Goal: Feedback & Contribution: Submit feedback/report problem

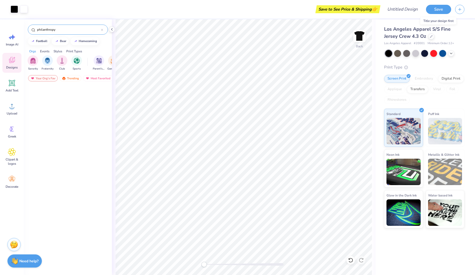
click at [436, 10] on button "Save" at bounding box center [438, 9] width 25 height 9
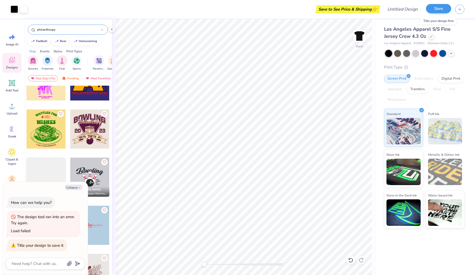
click at [445, 11] on button "Save" at bounding box center [438, 8] width 25 height 9
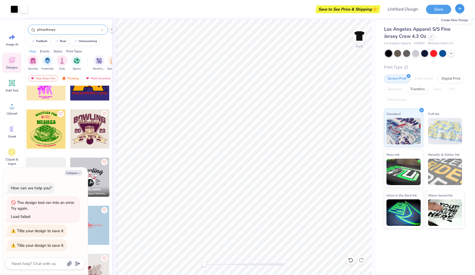
click at [461, 8] on icon "button" at bounding box center [459, 8] width 5 height 5
click at [430, 6] on button "Save" at bounding box center [438, 8] width 25 height 9
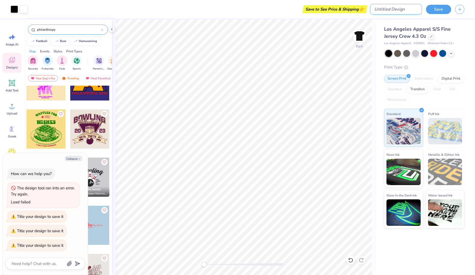
type textarea "x"
click at [411, 11] on input "Design Title" at bounding box center [396, 9] width 52 height 11
type input "w"
type textarea "x"
type input "wi"
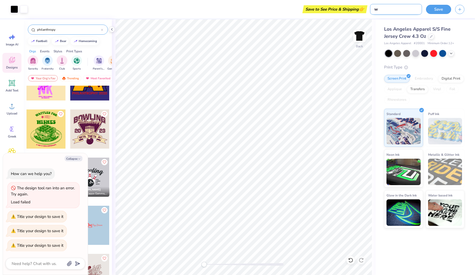
type textarea "x"
type input "wis"
type textarea "x"
type input "wish"
type textarea "x"
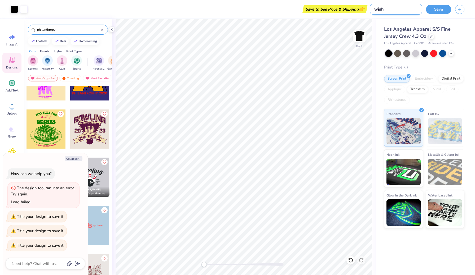
type input "wish"
type textarea "x"
type input "wish u"
type textarea "x"
type input "wish up"
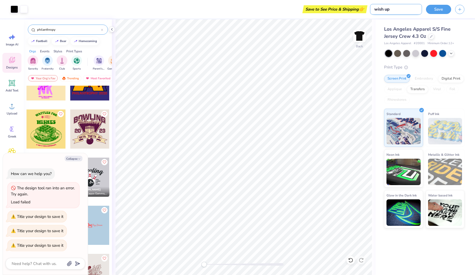
type textarea "x"
type input "wish upo"
type textarea "x"
type input "wish upon"
type textarea "x"
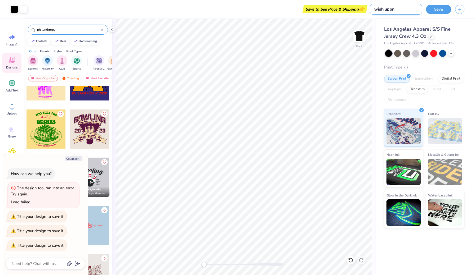
type input "wish upon"
type textarea "x"
type input "wish upon a"
type textarea "x"
type input "wish upon a"
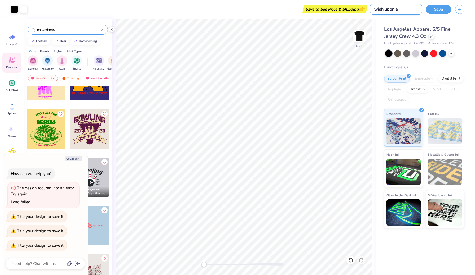
type textarea "x"
type input "wish upon a d"
type textarea "x"
type input "wish upon a di"
type textarea "x"
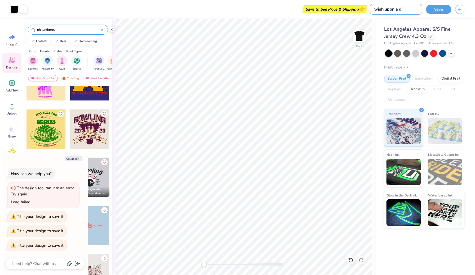
type input "wish upon a dim"
type textarea "x"
type input "wish upon a dime"
type textarea "x"
type input "wish upon a dime"
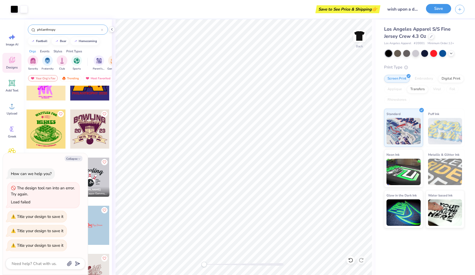
click at [440, 9] on button "Save" at bounding box center [438, 8] width 25 height 9
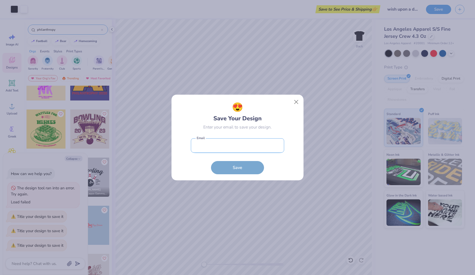
click at [240, 147] on input "email" at bounding box center [237, 146] width 93 height 15
type input "[EMAIL_ADDRESS][DOMAIN_NAME]"
click at [239, 169] on button "Save" at bounding box center [237, 166] width 53 height 13
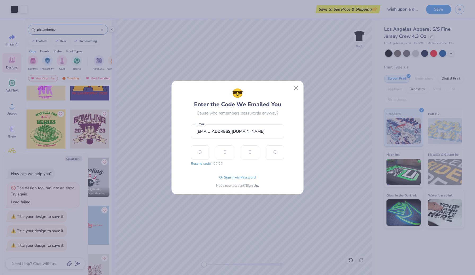
click at [228, 173] on div "Or Sign in via Password Need new account? Sign Up." at bounding box center [237, 180] width 93 height 17
click at [228, 177] on span "Or Sign in via Password" at bounding box center [237, 177] width 37 height 5
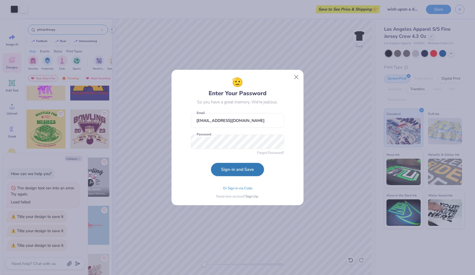
click at [231, 170] on button "Sign-in and Save" at bounding box center [237, 169] width 53 height 13
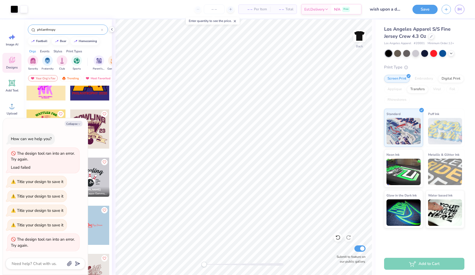
type textarea "x"
click at [250, 9] on span "– –" at bounding box center [247, 10] width 11 height 6
click at [219, 8] on input "number" at bounding box center [214, 10] width 21 height 10
type input "200"
type textarea "x"
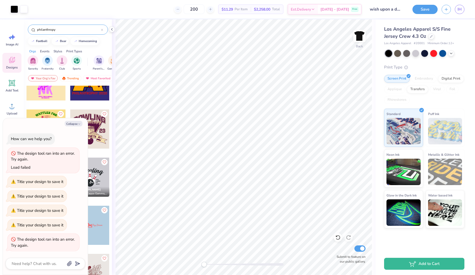
type input "200"
click at [363, 34] on img at bounding box center [359, 35] width 21 height 21
click at [363, 34] on img at bounding box center [359, 36] width 11 height 11
click at [362, 35] on img at bounding box center [359, 35] width 21 height 21
click at [355, 32] on img at bounding box center [359, 35] width 21 height 21
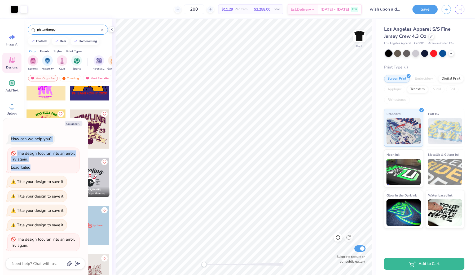
drag, startPoint x: 36, startPoint y: 125, endPoint x: 36, endPoint y: 171, distance: 46.4
click at [36, 171] on div "Collapse How can we help you? The design tool ran into an error. Try again. Loa…" at bounding box center [45, 196] width 85 height 157
click at [39, 263] on textarea at bounding box center [38, 264] width 54 height 7
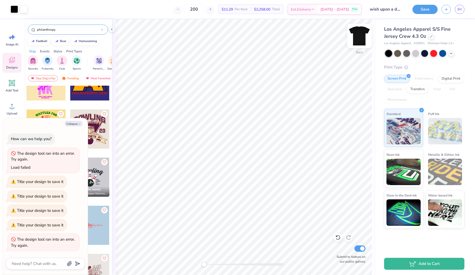
click at [362, 34] on img at bounding box center [359, 35] width 21 height 21
click at [73, 125] on button "Collapse" at bounding box center [74, 124] width 18 height 6
type textarea "x"
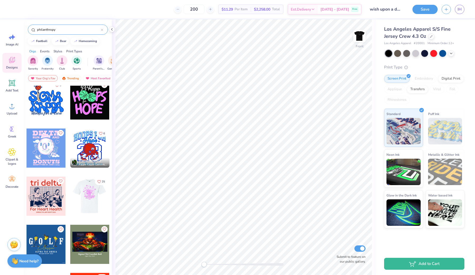
scroll to position [1430, 0]
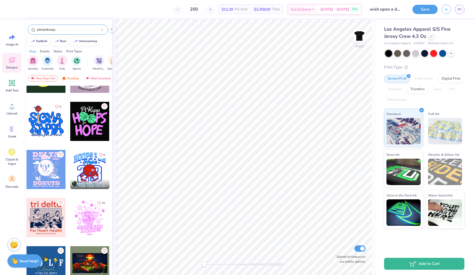
click at [55, 131] on div at bounding box center [45, 121] width 39 height 39
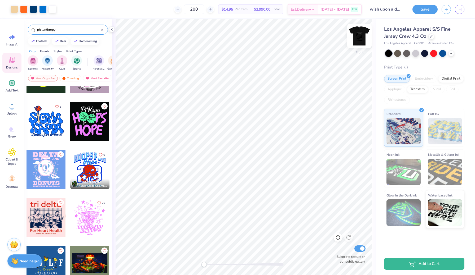
click at [360, 37] on img at bounding box center [359, 35] width 21 height 21
click at [355, 36] on img at bounding box center [359, 35] width 21 height 21
click at [205, 7] on input "200" at bounding box center [214, 10] width 21 height 10
click at [213, 8] on input "200" at bounding box center [214, 10] width 21 height 10
click at [220, 9] on input "200" at bounding box center [214, 10] width 21 height 10
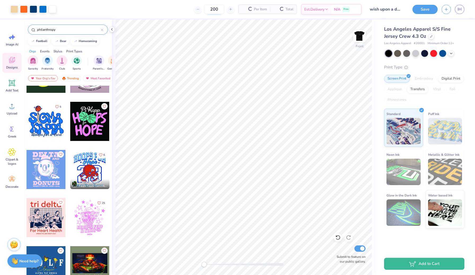
click at [215, 10] on input "200" at bounding box center [214, 10] width 21 height 10
type input "250"
drag, startPoint x: 253, startPoint y: 10, endPoint x: 297, endPoint y: 8, distance: 44.3
click at [297, 8] on div "250 Per Item Total Est. Delivery N/A Free" at bounding box center [210, 9] width 301 height 19
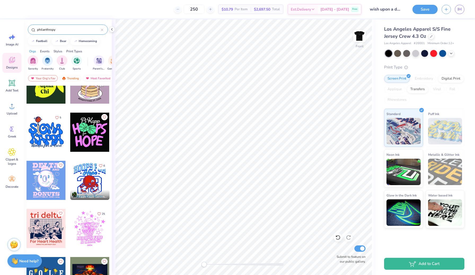
scroll to position [1418, 0]
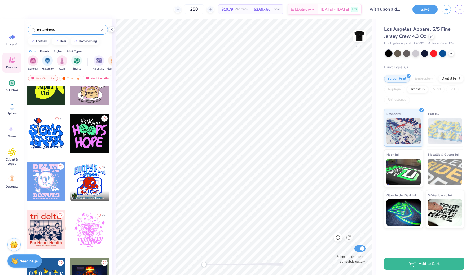
click at [83, 226] on div at bounding box center [89, 230] width 39 height 39
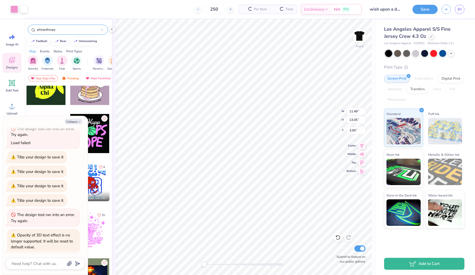
scroll to position [23, 0]
click at [72, 123] on button "Collapse" at bounding box center [74, 122] width 18 height 6
type textarea "x"
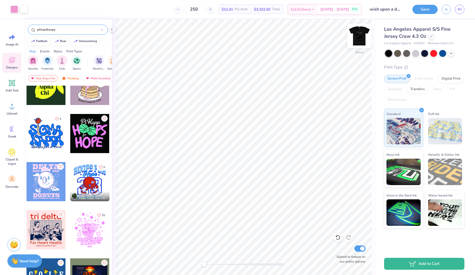
click at [362, 41] on img at bounding box center [359, 35] width 21 height 21
click at [362, 41] on img at bounding box center [359, 36] width 11 height 11
click at [359, 40] on img at bounding box center [359, 36] width 11 height 11
click at [364, 34] on img at bounding box center [359, 36] width 11 height 11
click at [360, 38] on img at bounding box center [359, 35] width 21 height 21
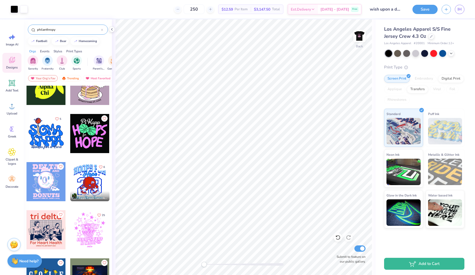
click at [40, 191] on div at bounding box center [45, 181] width 39 height 39
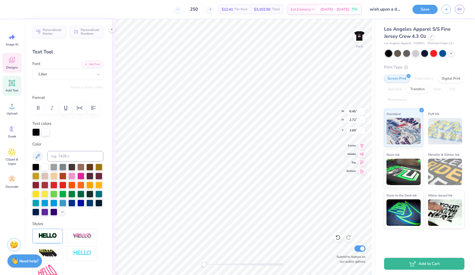
scroll to position [0, 1]
type textarea "Wish upon a dime."
click at [362, 40] on img at bounding box center [359, 35] width 21 height 21
click at [10, 66] on span "Designs" at bounding box center [12, 67] width 12 height 4
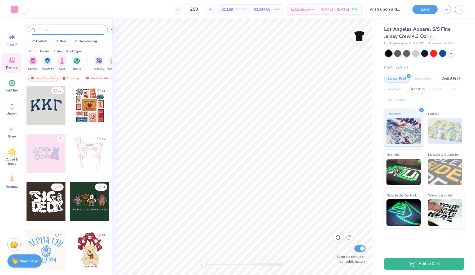
click at [82, 31] on input "text" at bounding box center [71, 29] width 68 height 5
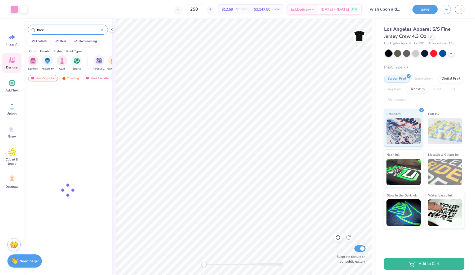
type input "retro"
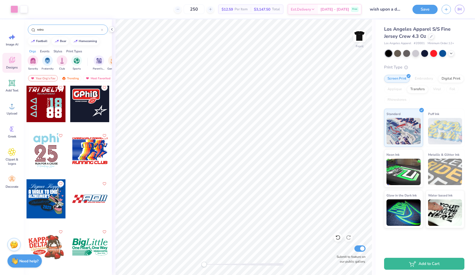
scroll to position [2173, 0]
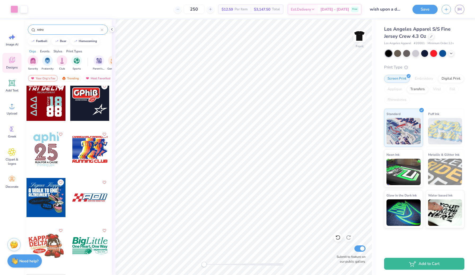
drag, startPoint x: 81, startPoint y: 29, endPoint x: 6, endPoint y: 23, distance: 75.2
click at [6, 23] on div "Art colors 250 $12.59 Per Item $3,147.50 Total Est. Delivery [DATE] - [DATE] Fr…" at bounding box center [237, 137] width 475 height 275
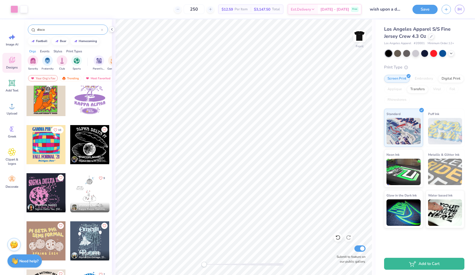
scroll to position [250, 0]
type input "disco"
click at [92, 145] on div at bounding box center [89, 144] width 39 height 39
click at [360, 37] on img at bounding box center [359, 35] width 21 height 21
type input "12.72"
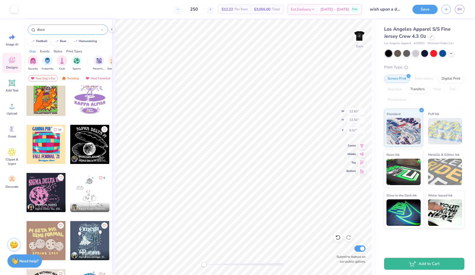
type input "12.39"
type input "1.93"
click at [360, 37] on img at bounding box center [359, 36] width 11 height 11
type input "12.83"
type input "12.50"
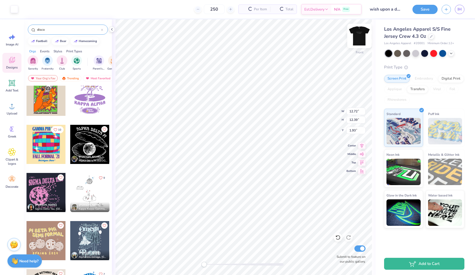
type input "5.57"
click at [356, 42] on div at bounding box center [359, 36] width 24 height 24
type input "12.72"
type input "12.39"
type input "1.93"
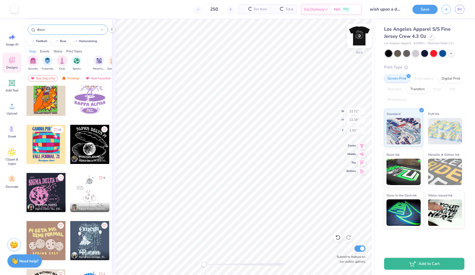
click at [363, 34] on img at bounding box center [359, 35] width 21 height 21
type input "12.83"
type input "12.50"
type input "5.57"
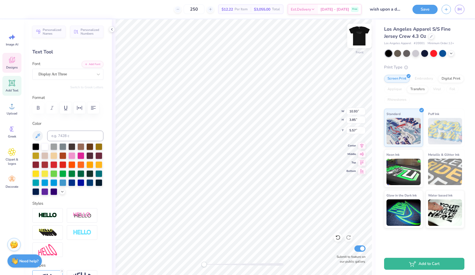
scroll to position [0, 0]
type textarea "A"
type textarea "Wish Upon a Dime"
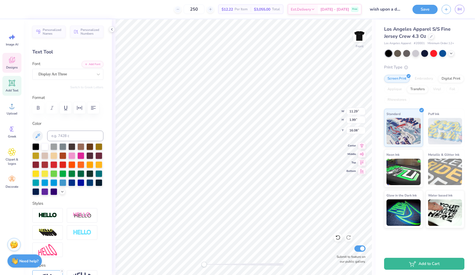
type textarea "n"
type textarea "Coastal Carolina, SSS"
click at [357, 36] on img at bounding box center [359, 35] width 21 height 21
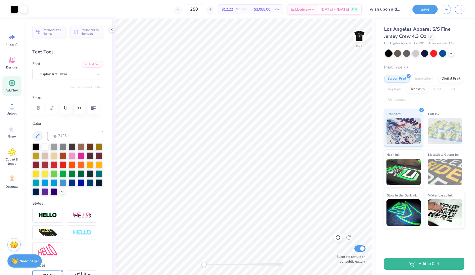
click at [357, 36] on div at bounding box center [359, 36] width 12 height 12
click at [357, 36] on img at bounding box center [359, 36] width 11 height 11
drag, startPoint x: 357, startPoint y: 36, endPoint x: 364, endPoint y: 36, distance: 6.6
click at [364, 36] on img at bounding box center [359, 35] width 21 height 21
click at [356, 36] on img at bounding box center [359, 36] width 11 height 11
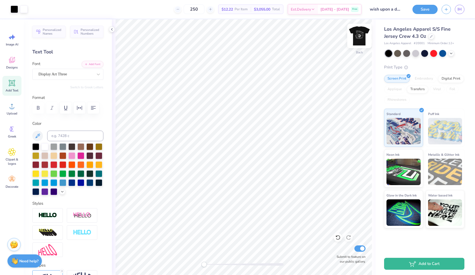
click at [357, 37] on img at bounding box center [359, 35] width 21 height 21
click at [358, 38] on img at bounding box center [359, 35] width 21 height 21
click at [361, 37] on img at bounding box center [359, 35] width 21 height 21
click at [10, 67] on span "Designs" at bounding box center [12, 67] width 12 height 4
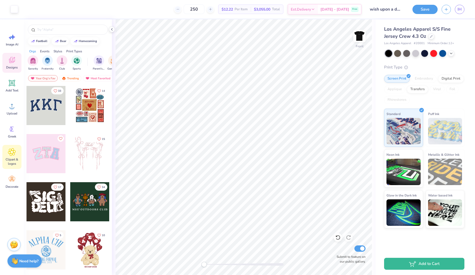
click at [12, 150] on icon at bounding box center [12, 152] width 8 height 8
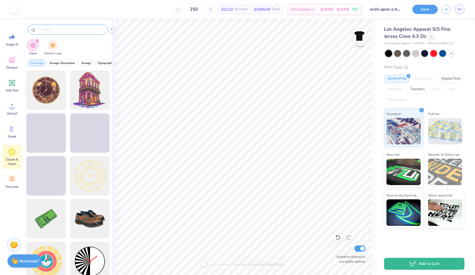
click at [64, 30] on input "text" at bounding box center [71, 29] width 68 height 5
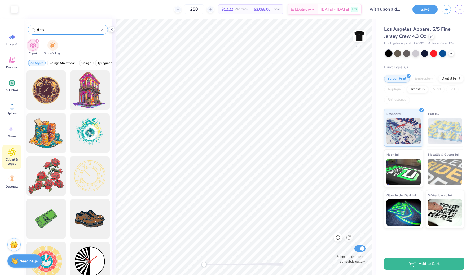
type input "dime"
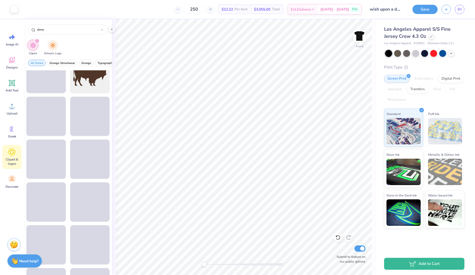
scroll to position [578, 0]
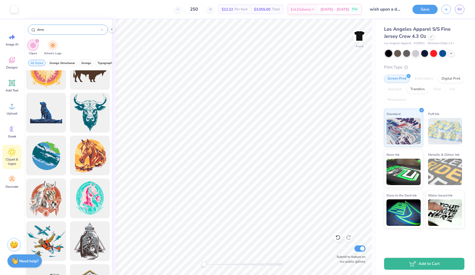
click at [101, 31] on icon at bounding box center [102, 30] width 2 height 2
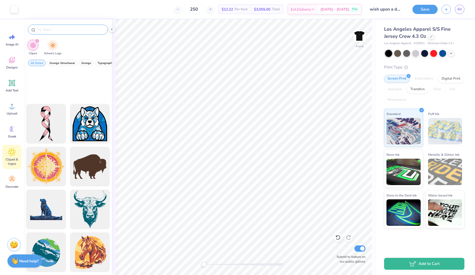
click at [89, 30] on input "text" at bounding box center [71, 29] width 68 height 5
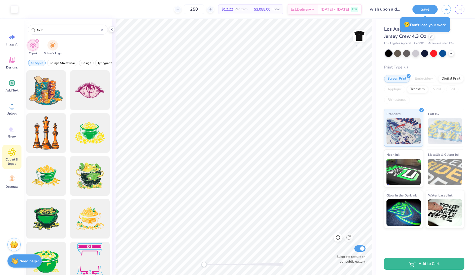
scroll to position [0, 0]
type input "coin"
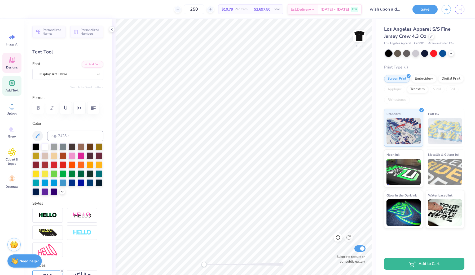
click at [14, 64] on div "Designs" at bounding box center [11, 63] width 19 height 20
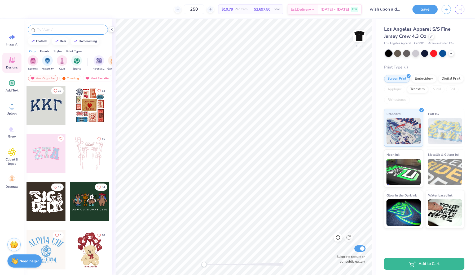
click at [70, 25] on div at bounding box center [68, 30] width 80 height 10
click at [70, 28] on input "text" at bounding box center [71, 29] width 68 height 5
type input "disco ball"
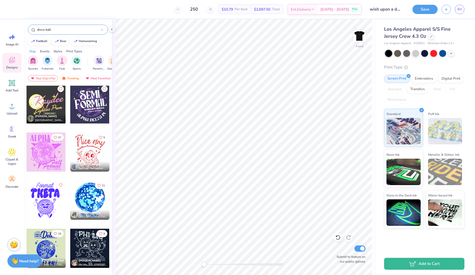
scroll to position [391, 0]
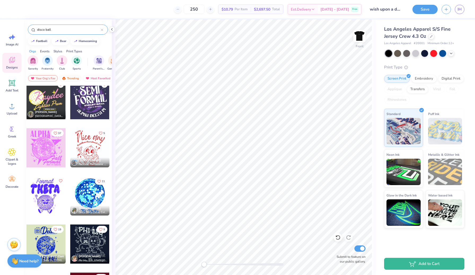
click at [80, 150] on div at bounding box center [89, 147] width 39 height 39
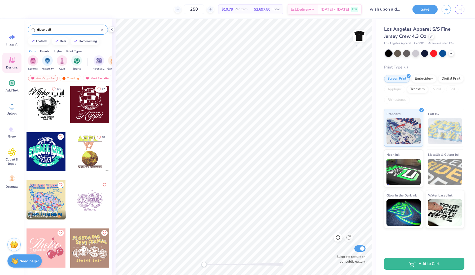
scroll to position [557, 0]
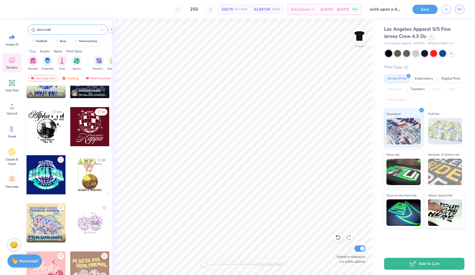
click at [46, 134] on div at bounding box center [45, 126] width 39 height 39
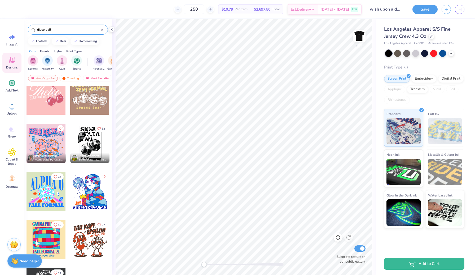
scroll to position [709, 0]
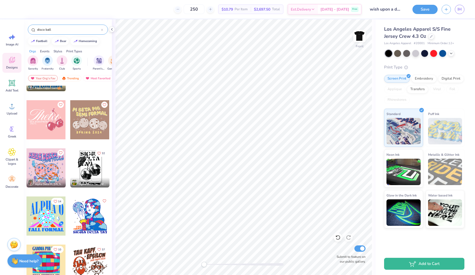
click at [95, 172] on div at bounding box center [89, 168] width 39 height 39
click at [381, 185] on div "Art colors 250 $12.41 Per Item $3,102.50 Total Est. Delivery [DATE] - [DATE] Fr…" at bounding box center [237, 137] width 475 height 275
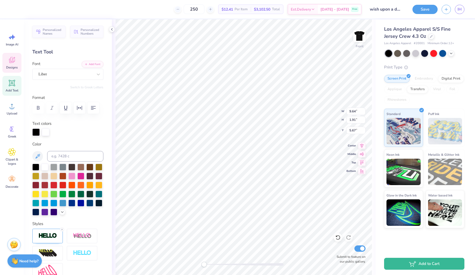
scroll to position [0, 0]
type textarea "]"
type textarea "Wish"
type input "9.09"
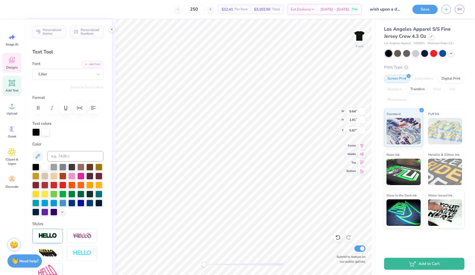
type input "1.95"
type input "7.93"
type textarea "'[]="
type textarea "\"
type textarea "Upon a"
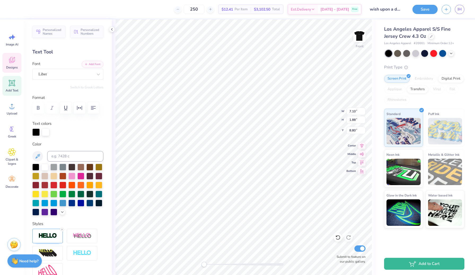
type input "5.42"
type input "1.91"
type input "10.47"
type textarea "t"
type input "11.24"
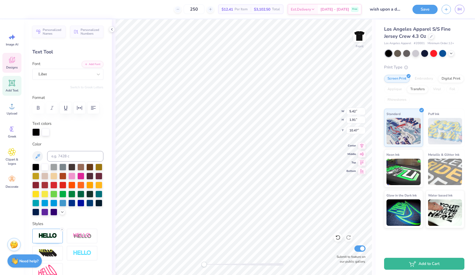
type input "16.51"
type input "5.04"
type input "10.41"
type input "1.92"
type input "8.76"
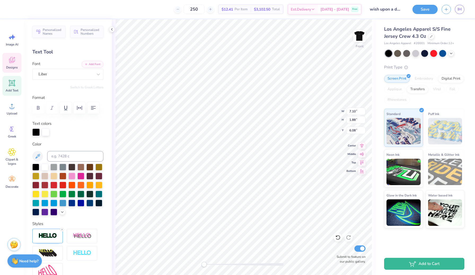
type textarea "\"
type textarea "Dime"
type input "6.45"
type input "10.41"
type input "1.92"
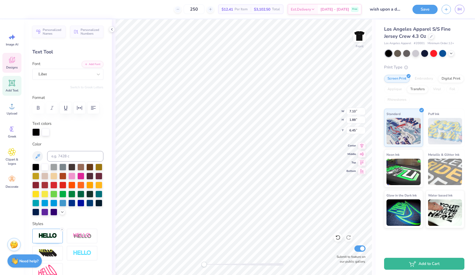
type input "8.76"
type input "10.41"
type input "1.92"
type input "8.48"
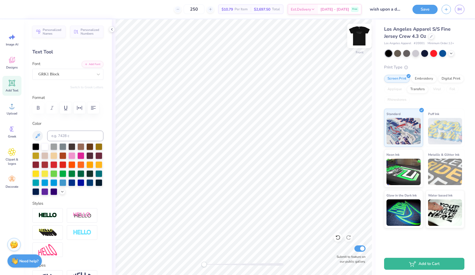
click at [359, 36] on img at bounding box center [359, 35] width 21 height 21
click at [358, 38] on img at bounding box center [359, 35] width 21 height 21
click at [358, 38] on img at bounding box center [359, 36] width 11 height 11
click at [23, 65] on div "Image AI Designs Add Text Upload Greek Clipart & logos Decorate" at bounding box center [12, 147] width 24 height 256
drag, startPoint x: 12, startPoint y: 61, endPoint x: 12, endPoint y: 66, distance: 4.5
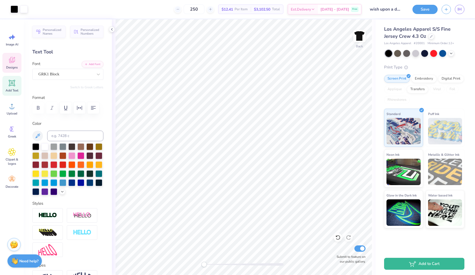
click at [12, 61] on icon at bounding box center [12, 60] width 8 height 8
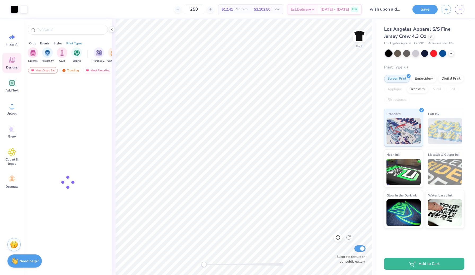
click at [12, 66] on span "Designs" at bounding box center [12, 67] width 12 height 4
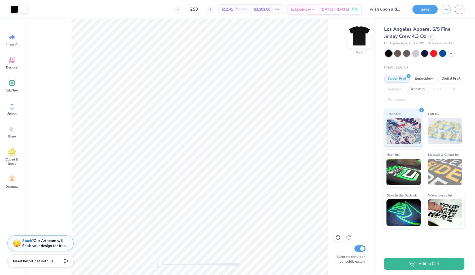
click at [363, 35] on img at bounding box center [359, 35] width 21 height 21
click at [10, 66] on span "Designs" at bounding box center [12, 67] width 12 height 4
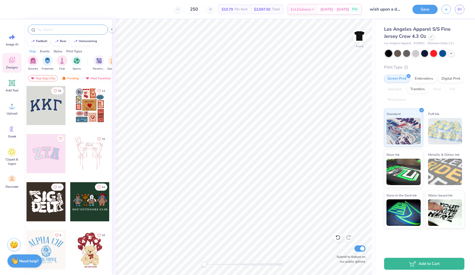
click at [56, 28] on input "text" at bounding box center [71, 29] width 68 height 5
type input "retro car"
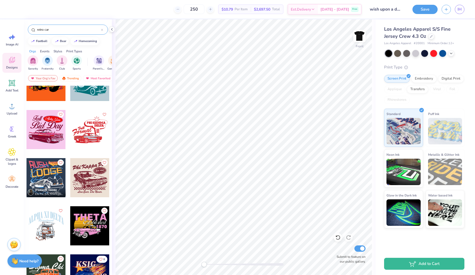
scroll to position [309, 0]
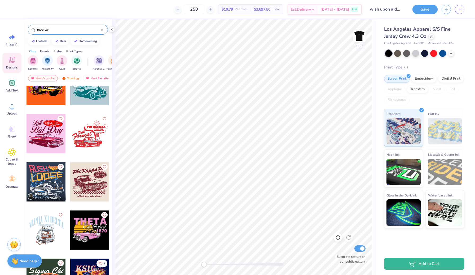
click at [94, 137] on div at bounding box center [89, 133] width 39 height 39
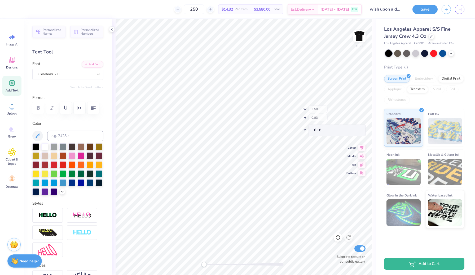
type input "7.04"
type input "5.15"
type input "12.79"
type input "8.96"
type input "4.37"
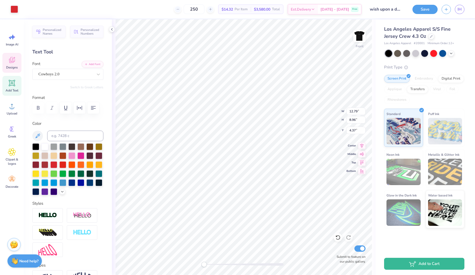
type input "2.55"
type input "3.00"
type input "8.88"
type input "7.74"
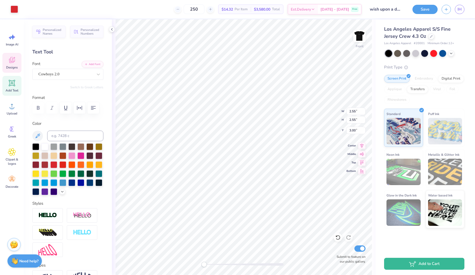
type input "4.37"
type input "8.88"
type input "7.74"
type input "4.37"
type input "7.04"
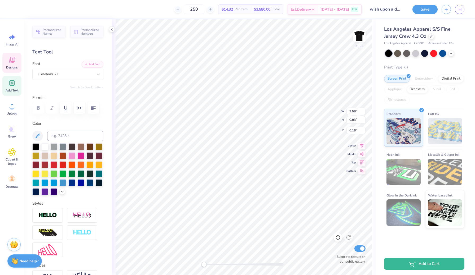
type input "5.15"
click at [15, 67] on span "Designs" at bounding box center [12, 67] width 12 height 4
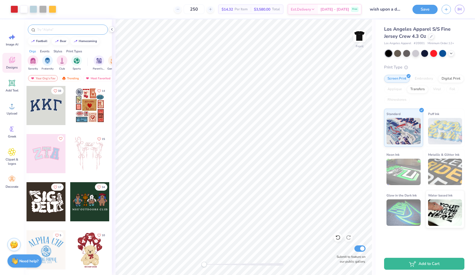
click at [72, 29] on input "text" at bounding box center [71, 29] width 68 height 5
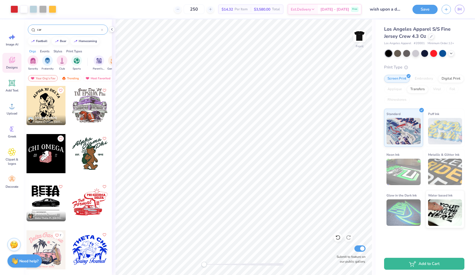
scroll to position [0, 0]
drag, startPoint x: 51, startPoint y: 97, endPoint x: 51, endPoint y: 54, distance: 43.2
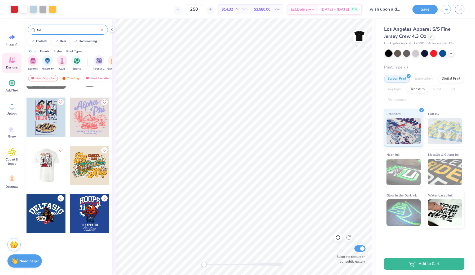
scroll to position [598, 0]
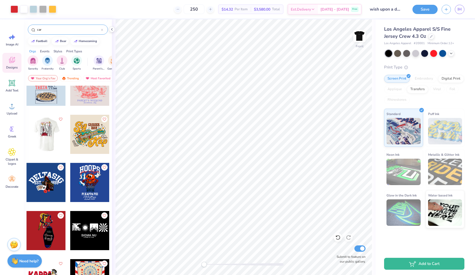
click at [57, 31] on input "car" at bounding box center [69, 29] width 64 height 5
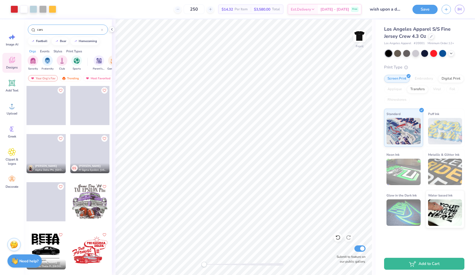
type input "cars"
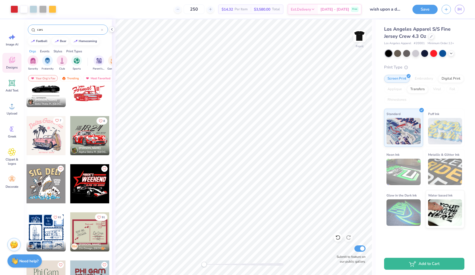
scroll to position [163, 0]
click at [108, 153] on div "[PERSON_NAME] Alpha Delta Pi, [GEOGRAPHIC_DATA][US_STATE], [PERSON_NAME]" at bounding box center [89, 150] width 39 height 10
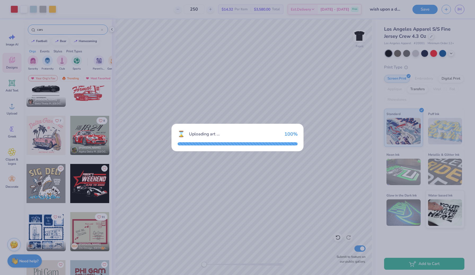
drag, startPoint x: 187, startPoint y: 11, endPoint x: 193, endPoint y: 0, distance: 12.7
click at [188, 11] on div "⌛ Uploading art ... 100 %" at bounding box center [237, 137] width 475 height 275
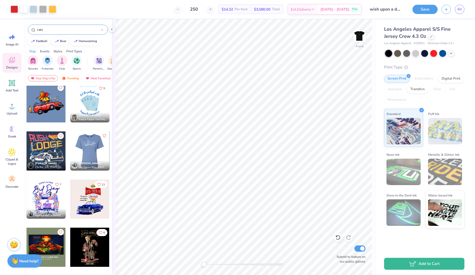
scroll to position [536, 0]
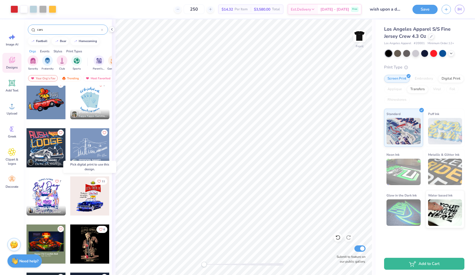
click at [97, 197] on div at bounding box center [89, 196] width 39 height 39
click at [95, 194] on div at bounding box center [89, 196] width 39 height 39
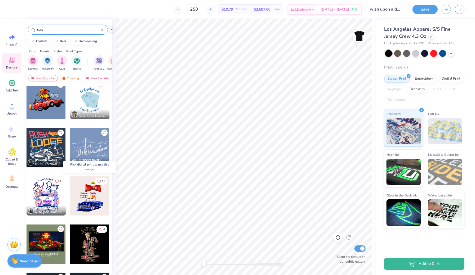
click at [95, 198] on div at bounding box center [89, 196] width 39 height 39
click at [458, 75] on div "Digital Print" at bounding box center [451, 78] width 26 height 8
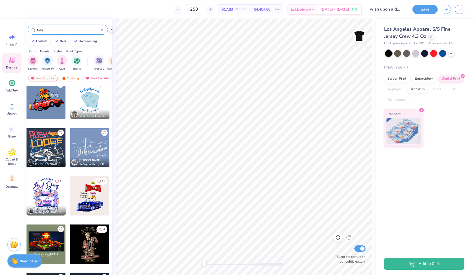
click at [81, 207] on div at bounding box center [89, 196] width 39 height 39
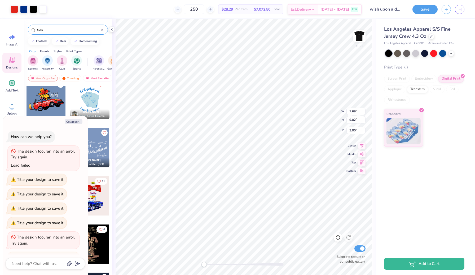
scroll to position [48, 0]
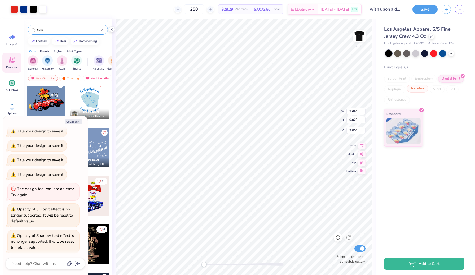
click at [413, 91] on div "Transfers" at bounding box center [417, 89] width 21 height 8
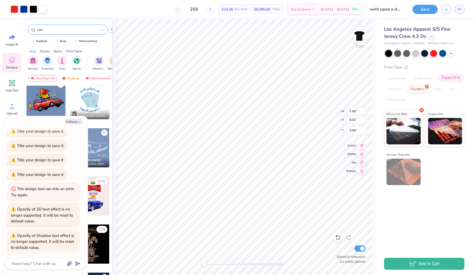
click at [452, 79] on div "Digital Print" at bounding box center [451, 78] width 26 height 8
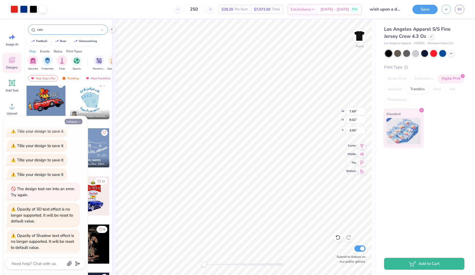
click at [71, 122] on button "Collapse" at bounding box center [74, 122] width 18 height 6
type textarea "x"
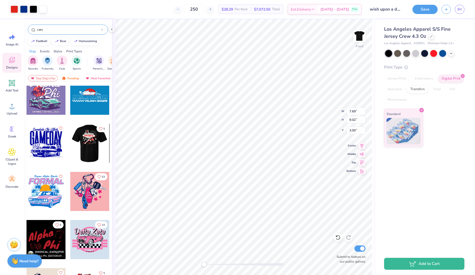
scroll to position [1939, 0]
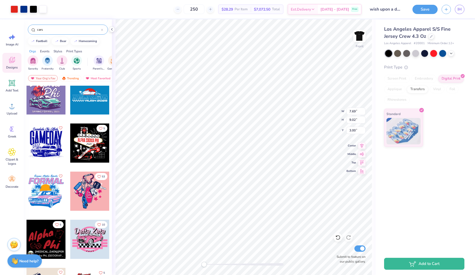
click at [101, 149] on div at bounding box center [51, 143] width 118 height 39
type input "12.78"
type input "12.49"
type input "7.69"
type input "9.02"
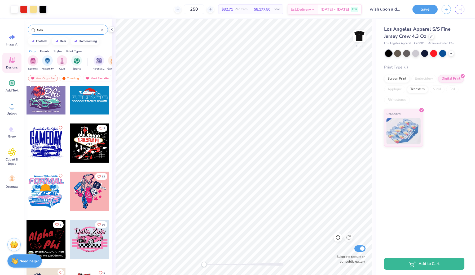
click at [398, 84] on div "Screen Print Embroidery Digital Print Applique Transfers Vinyl Foil Rhinestones" at bounding box center [424, 89] width 80 height 29
click at [395, 80] on div "Screen Print" at bounding box center [397, 78] width 26 height 8
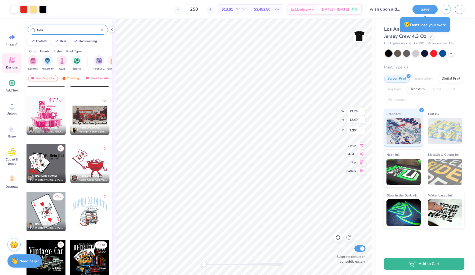
scroll to position [2789, 0]
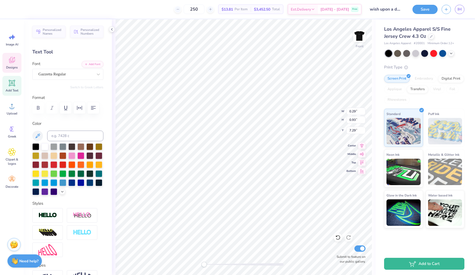
type textarea "W"
type input "10.55"
type input "9.61"
type input "4.52"
type input "0.32"
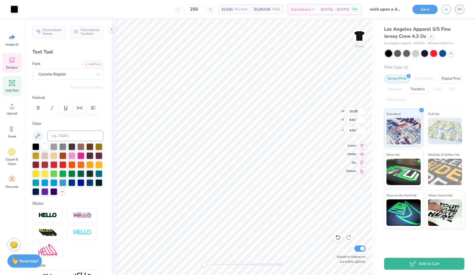
type input "0.91"
type input "7.39"
type input "10.55"
type input "9.61"
type input "4.52"
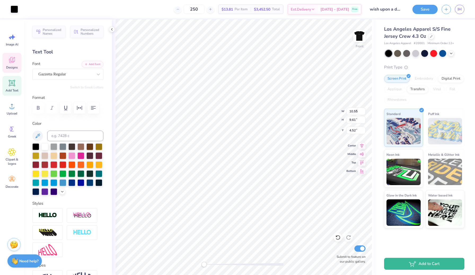
type input "0.53"
type input "0.91"
type input "7.20"
type input "0.32"
type input "7.39"
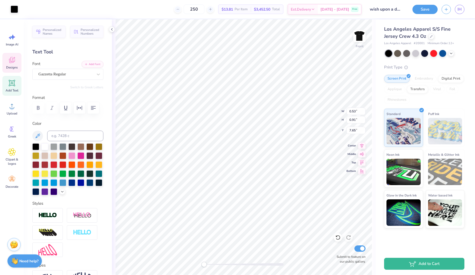
type input "10.55"
type input "9.61"
type input "4.52"
type input "0.32"
type input "0.91"
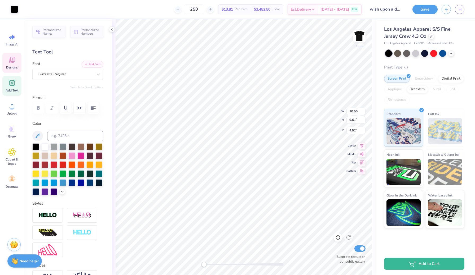
type input "7.39"
type input "7.64"
type input "1.61"
type input "8.56"
type input "10.55"
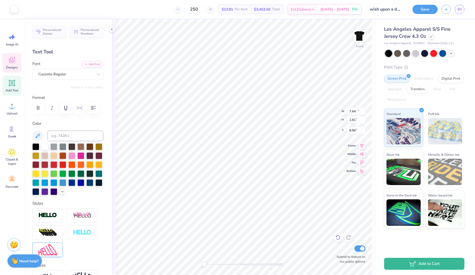
type input "9.61"
type input "4.52"
type input "7.64"
type input "1.61"
type input "8.56"
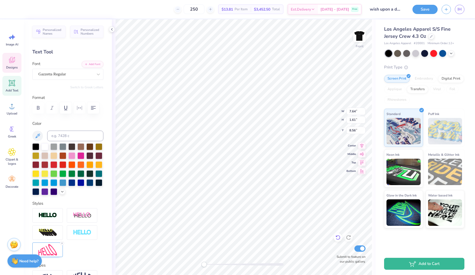
type input "0.32"
type input "0.91"
type input "7.39"
type textarea "e"
type textarea "E"
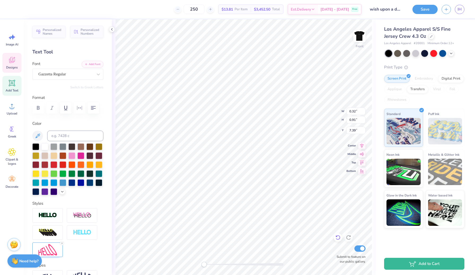
type input "7.64"
type input "1.61"
type input "8.56"
type input "0.48"
type input "0.91"
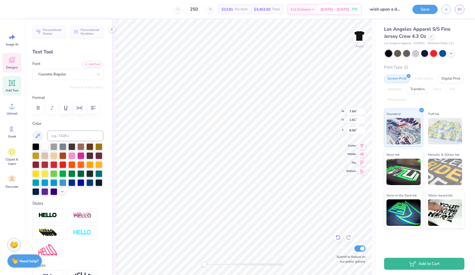
type input "7.44"
type input "7.64"
type input "1.61"
type input "8.56"
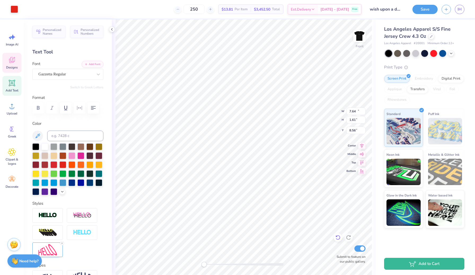
type input "7.64"
type input "1.61"
type input "8.56"
type input "7.64"
type input "1.61"
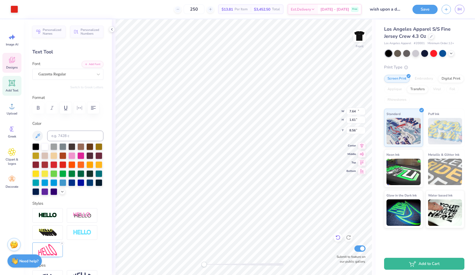
type input "8.56"
click at [13, 262] on img at bounding box center [14, 260] width 7 height 7
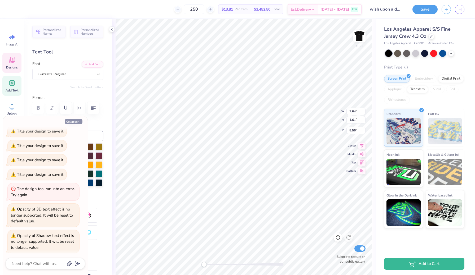
click at [71, 123] on button "Collapse" at bounding box center [74, 122] width 18 height 6
type textarea "x"
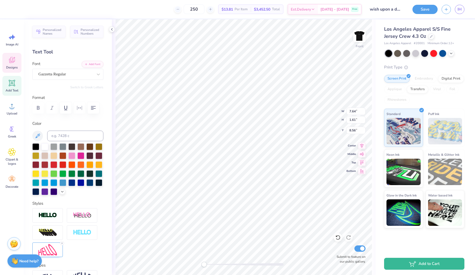
click at [15, 243] on img at bounding box center [14, 244] width 8 height 8
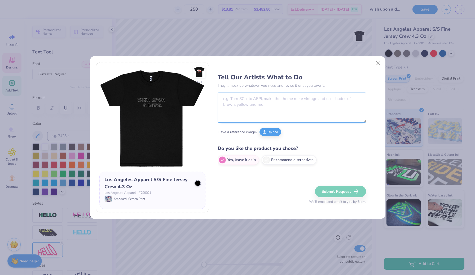
click at [239, 112] on textarea at bounding box center [291, 108] width 148 height 30
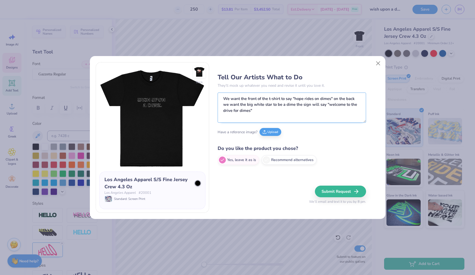
click at [358, 106] on textarea "We want the front of the t-shirt to say "hope rides on dimes" on the back we wa…" at bounding box center [291, 108] width 148 height 30
click at [324, 116] on textarea "We want the front of the t-shirt to say "hope rides on dimes" on the back we wa…" at bounding box center [291, 108] width 148 height 30
click at [197, 75] on img at bounding box center [199, 72] width 24 height 24
click at [331, 112] on textarea "We want the front of the t-shirt to say "hope rides on dimes" on the back we wa…" at bounding box center [291, 108] width 148 height 30
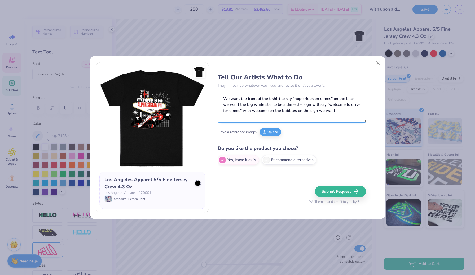
click at [345, 109] on textarea "We want the front of the t-shirt to say "hope rides on dimes" on the back we wa…" at bounding box center [291, 108] width 148 height 30
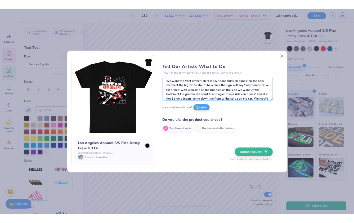
scroll to position [8, 0]
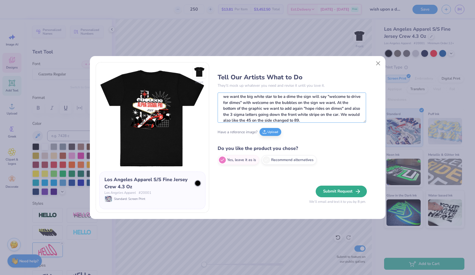
type textarea "We want the front of the t-shirt to say "hope rides on dimes" on the back we wa…"
click at [325, 191] on button "Submit Request" at bounding box center [340, 192] width 51 height 12
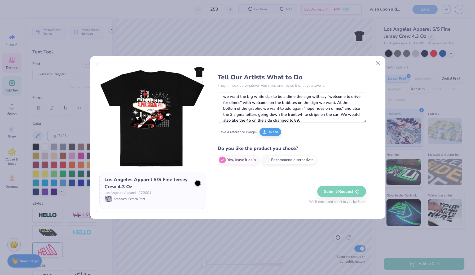
click at [338, 194] on div "Submit Request We’ll email and text it to you by 8 pm." at bounding box center [337, 195] width 57 height 19
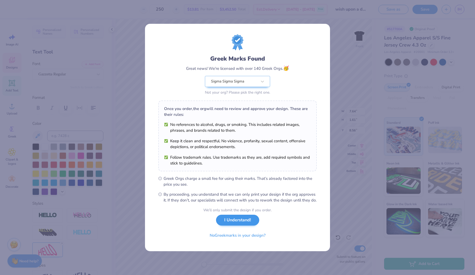
click at [240, 224] on button "I Understand!" at bounding box center [237, 220] width 43 height 11
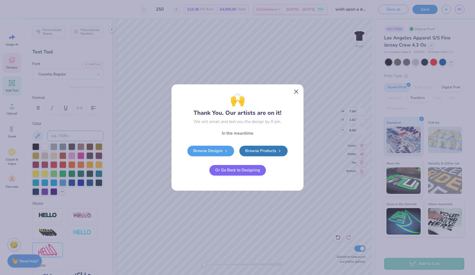
click at [297, 92] on button "Close" at bounding box center [296, 92] width 10 height 10
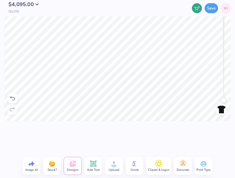
click at [34, 7] on div "$4,095.00 Qty 250" at bounding box center [23, 8] width 38 height 10
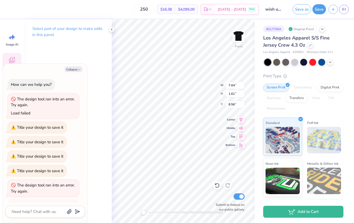
type textarea "x"
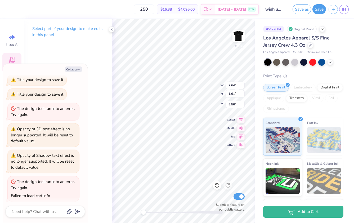
click at [259, 0] on div "250 $16.38 Per Item $4,095.00 Total Est. Delivery [DATE] - [DATE] Free Design T…" at bounding box center [177, 9] width 354 height 19
